Goal: Navigation & Orientation: Find specific page/section

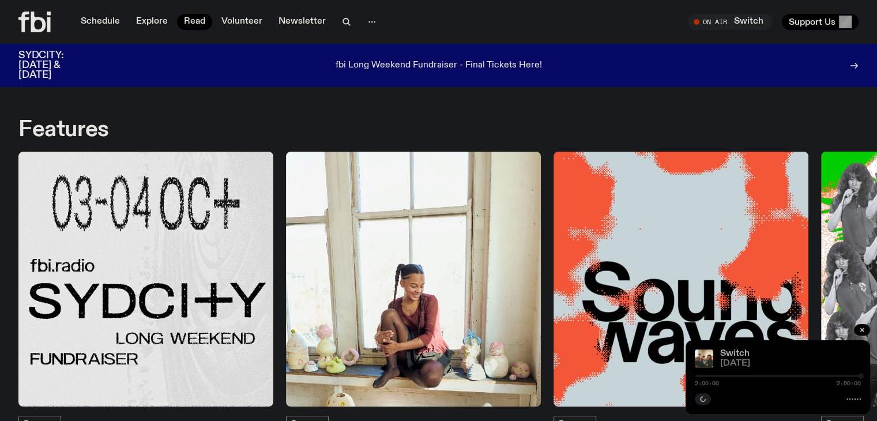
click at [726, 350] on link "Switch" at bounding box center [735, 353] width 29 height 9
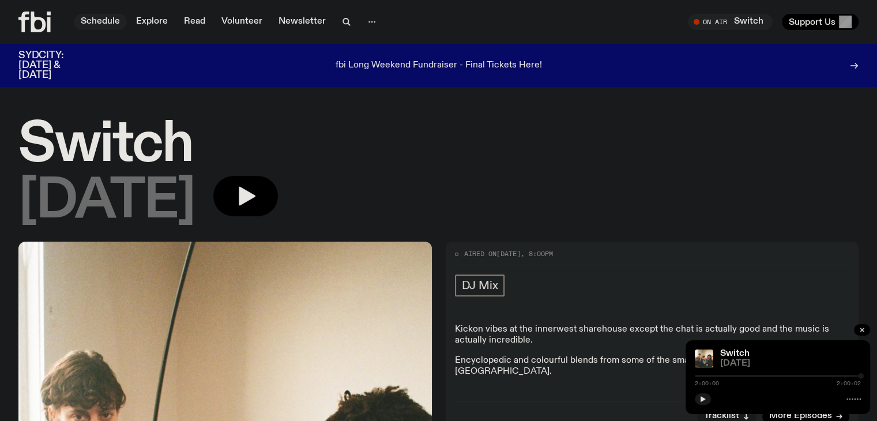
click at [106, 21] on link "Schedule" at bounding box center [100, 22] width 53 height 16
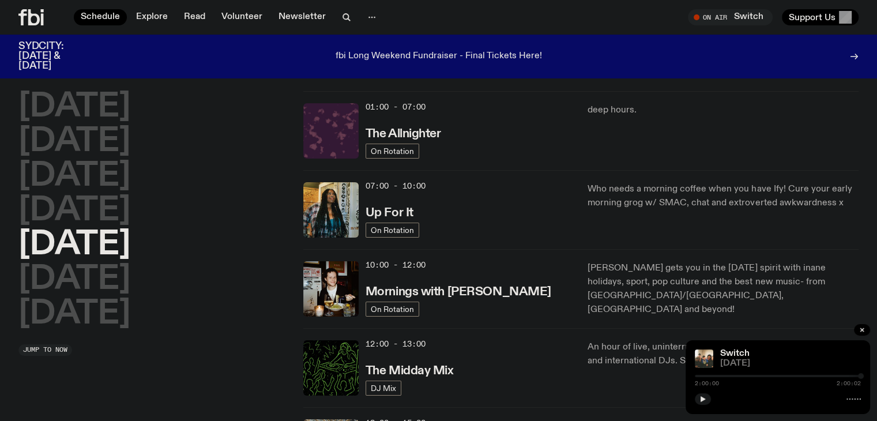
scroll to position [27, 0]
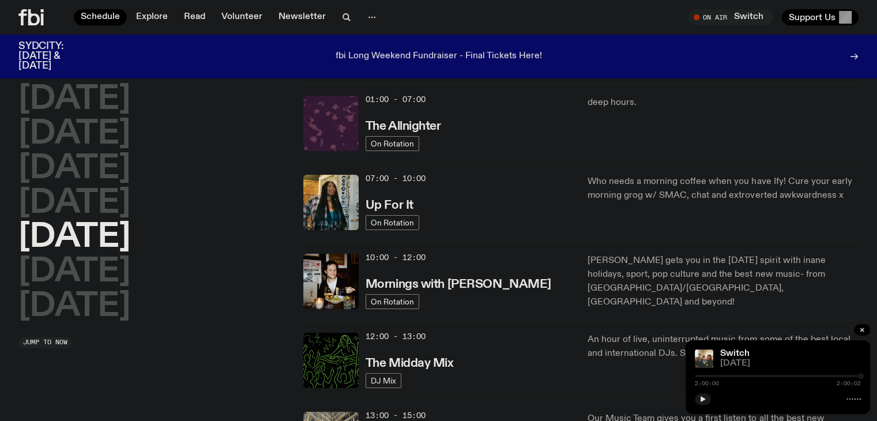
click at [28, 16] on icon at bounding box center [30, 17] width 25 height 16
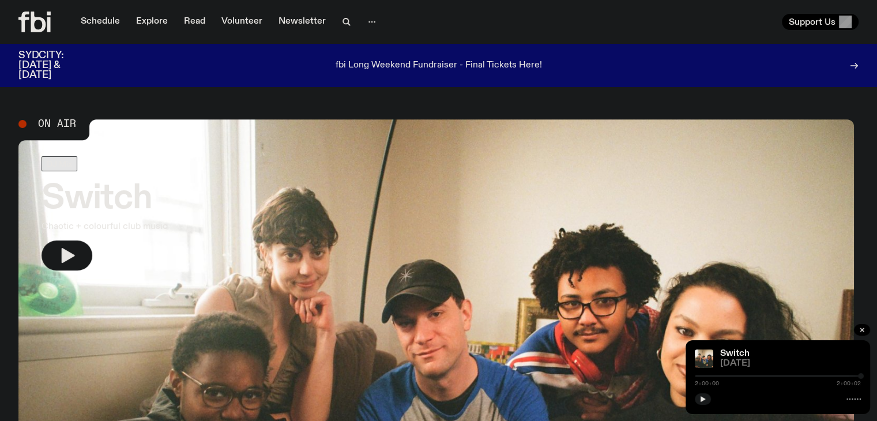
click at [400, 67] on p "fbi Long Weekend Fundraiser - Final Tickets Here!" at bounding box center [439, 66] width 207 height 10
